Goal: Task Accomplishment & Management: Use online tool/utility

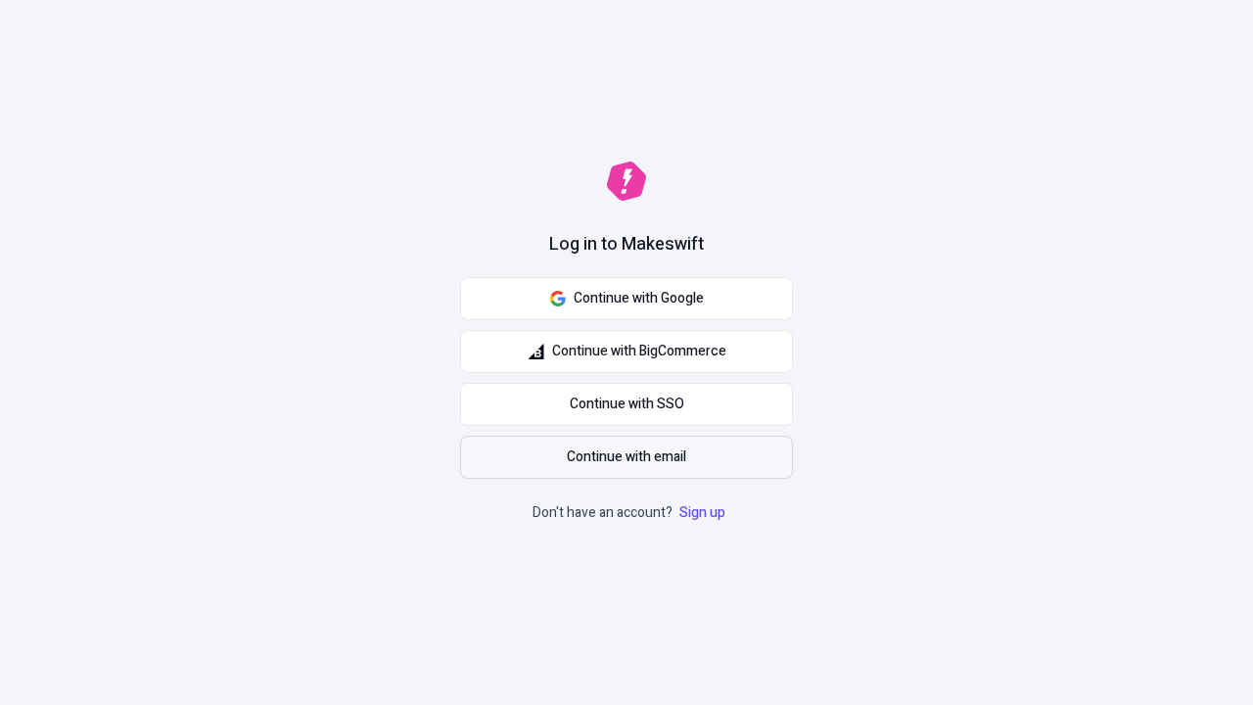
click at [627, 457] on span "Continue with email" at bounding box center [626, 457] width 119 height 22
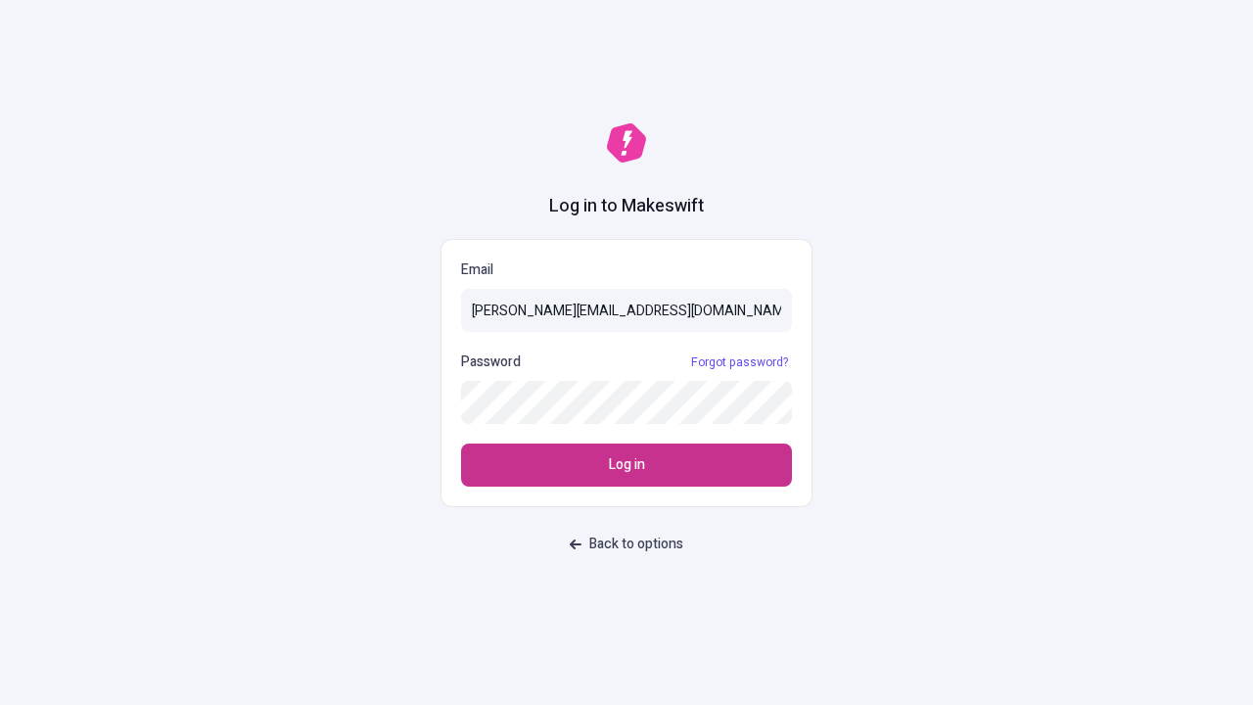
click at [627, 465] on span "Log in" at bounding box center [627, 465] width 36 height 22
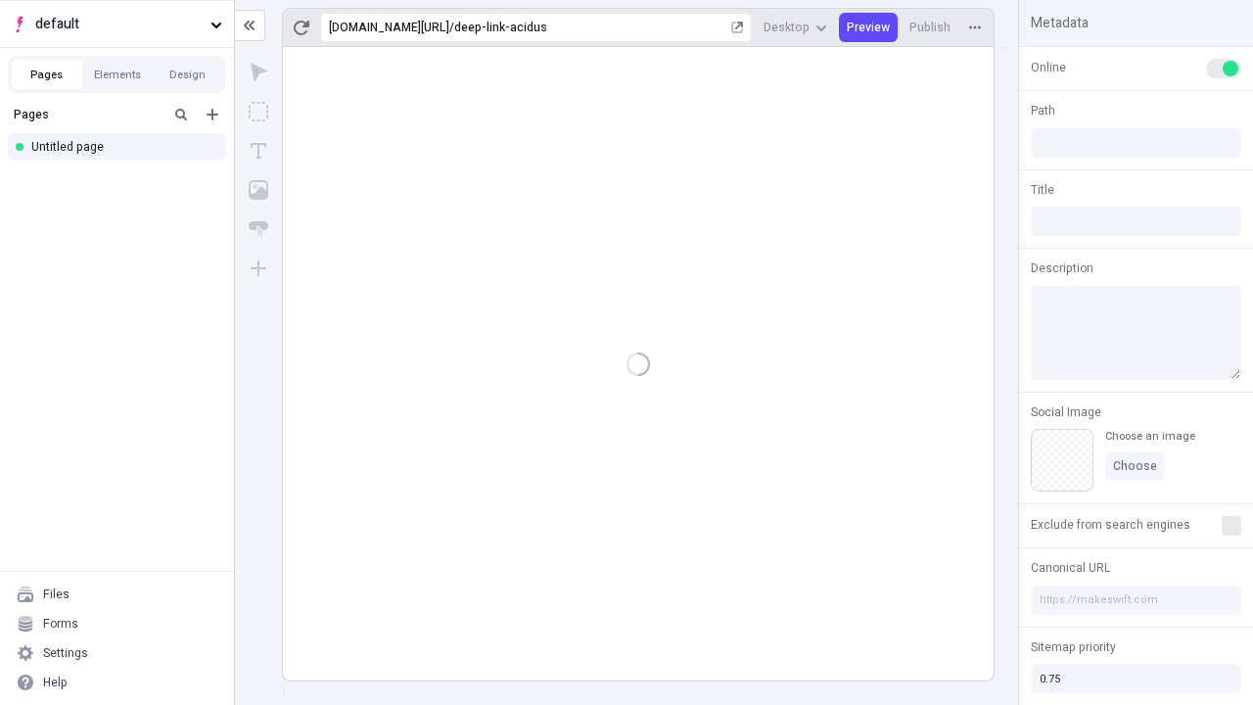
type input "/deep-link-acidus"
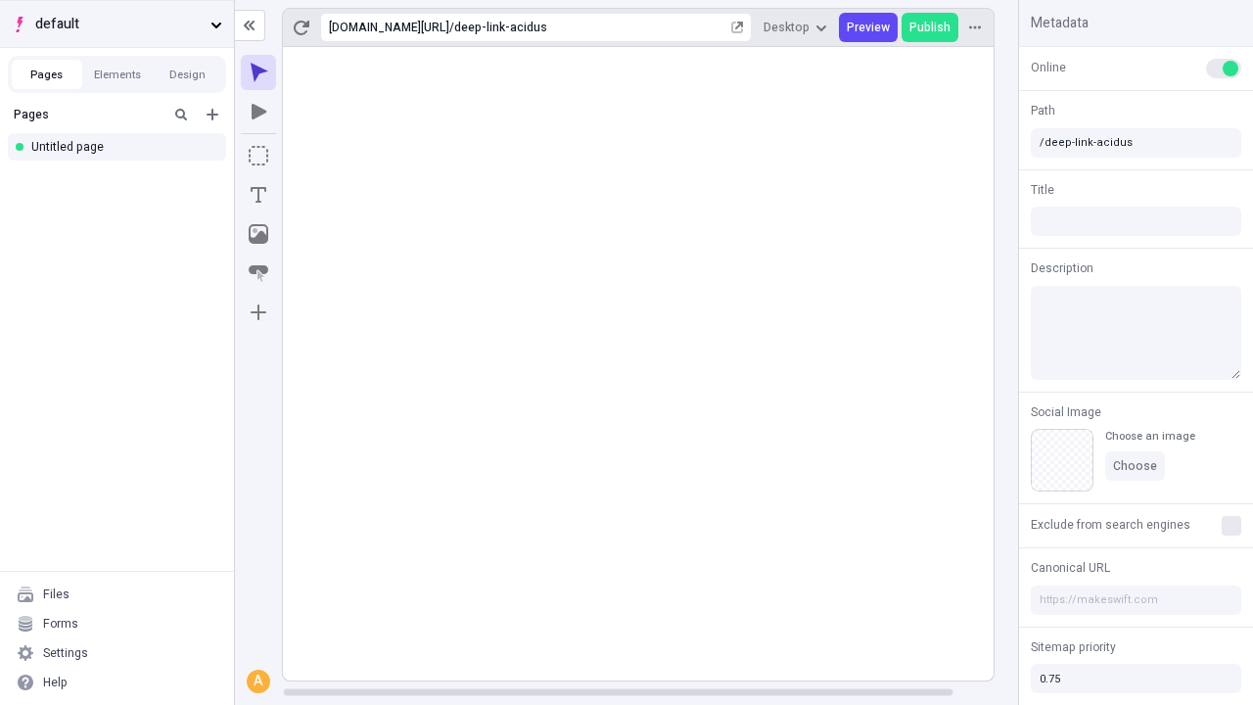
click at [116, 23] on span "default" at bounding box center [118, 25] width 167 height 22
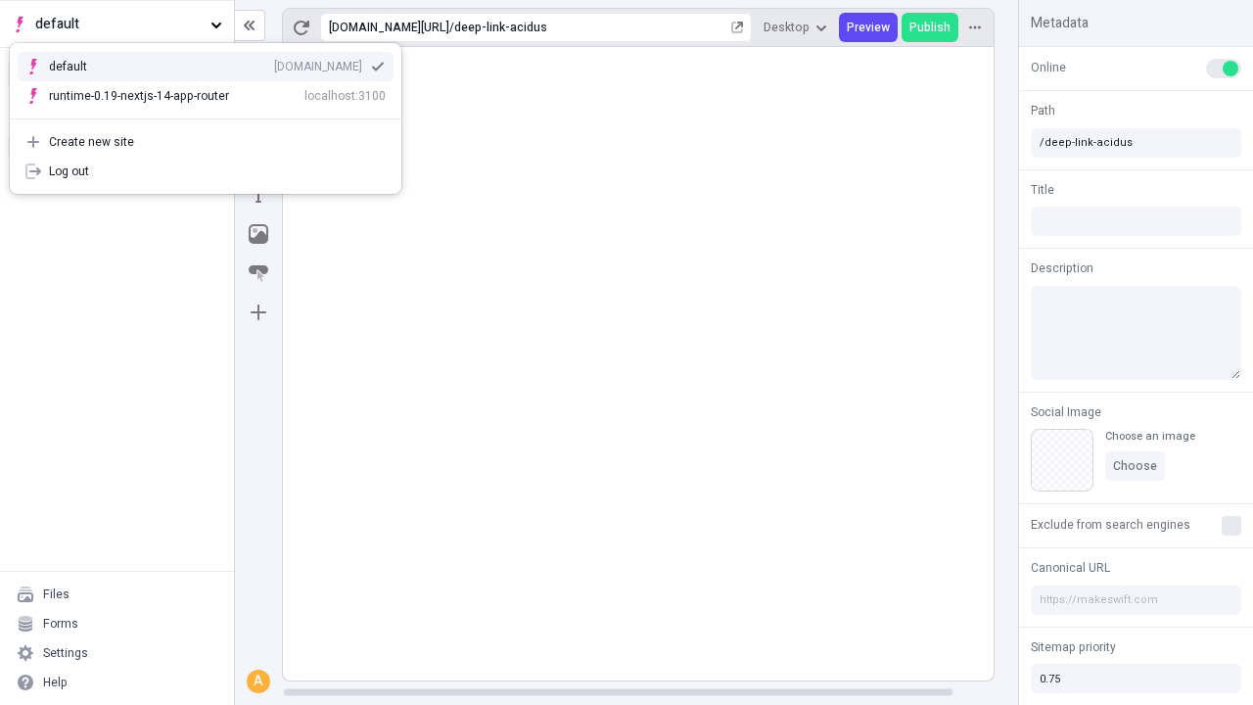
click at [274, 63] on div "qee9k4dy7d.staging.makeswift.site" at bounding box center [318, 67] width 88 height 16
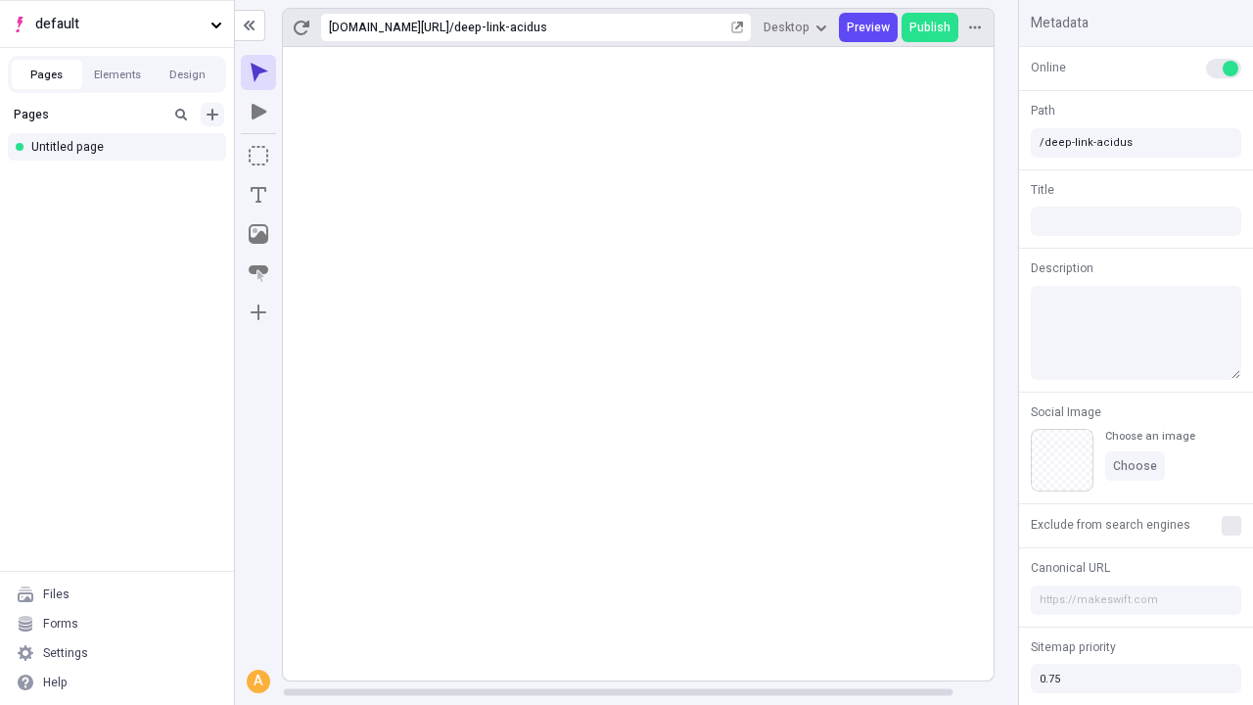
click at [212, 115] on icon "Add new" at bounding box center [213, 115] width 12 height 12
click at [122, 178] on div "Blank page" at bounding box center [122, 178] width 188 height 29
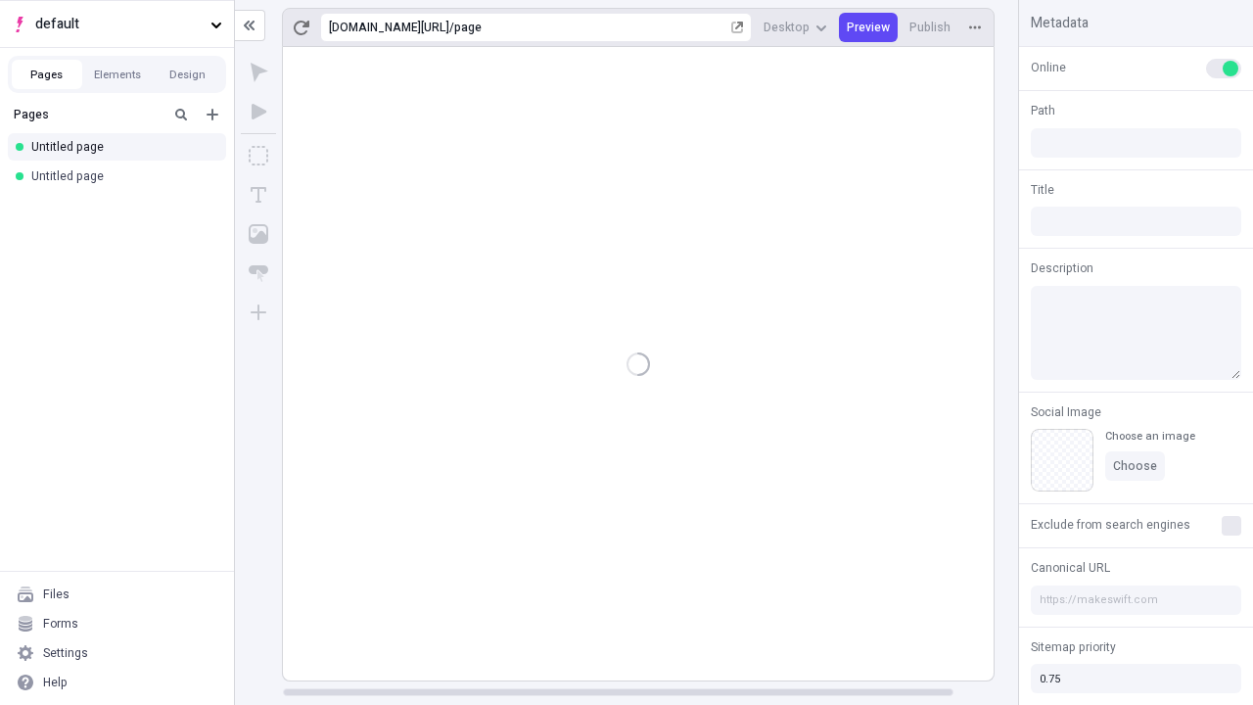
type input "/page"
